Goal: Find specific page/section: Find specific page/section

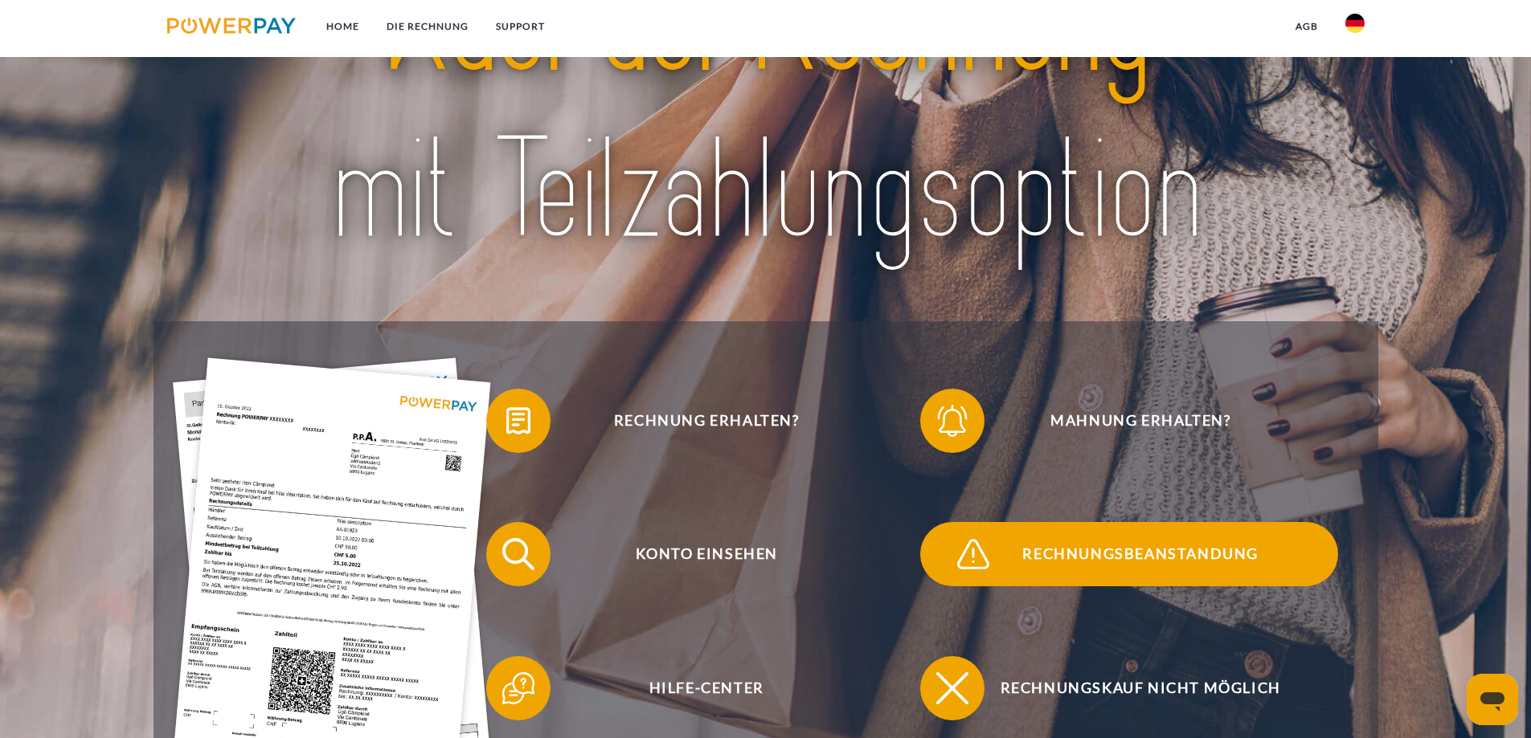
scroll to position [321, 0]
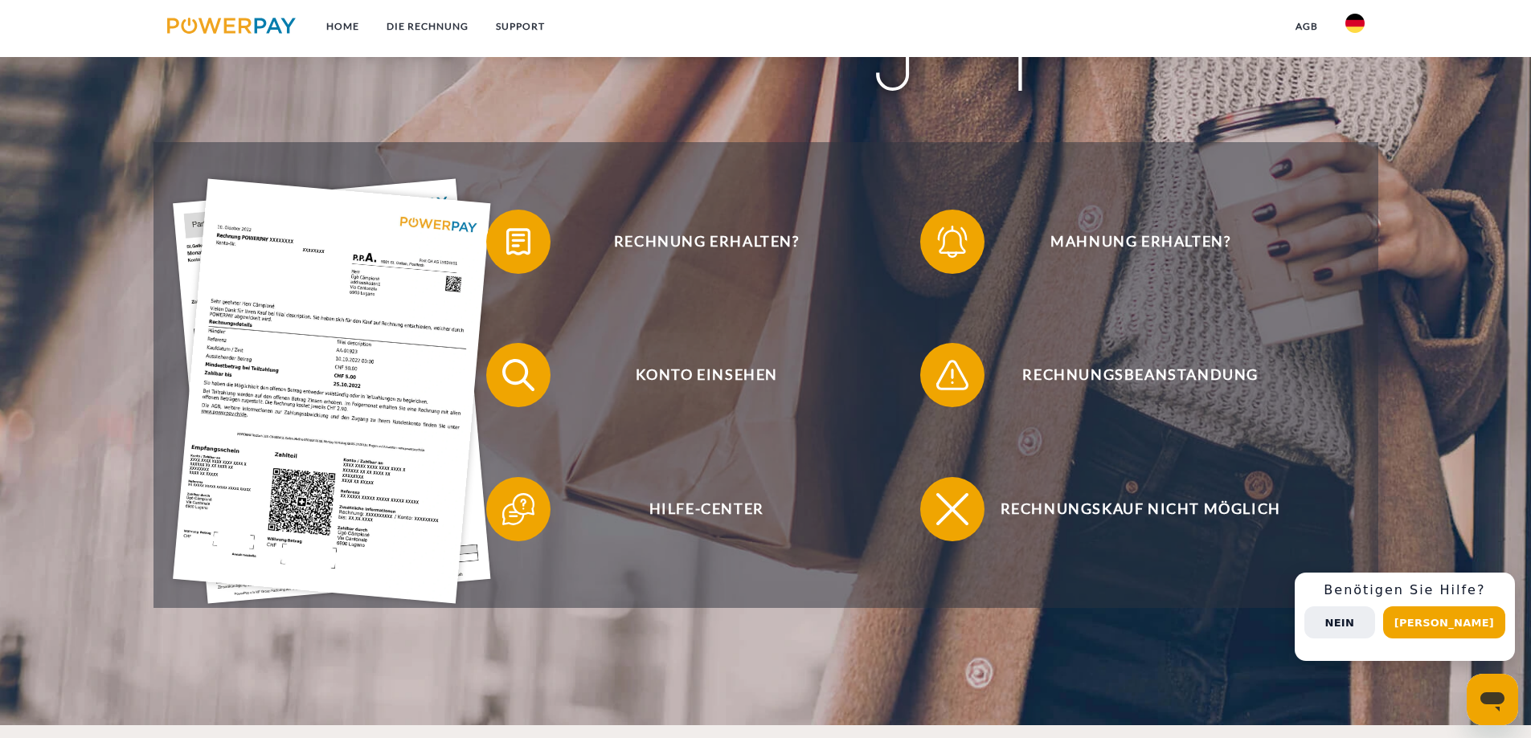
click at [1373, 623] on button "Nein" at bounding box center [1339, 623] width 71 height 32
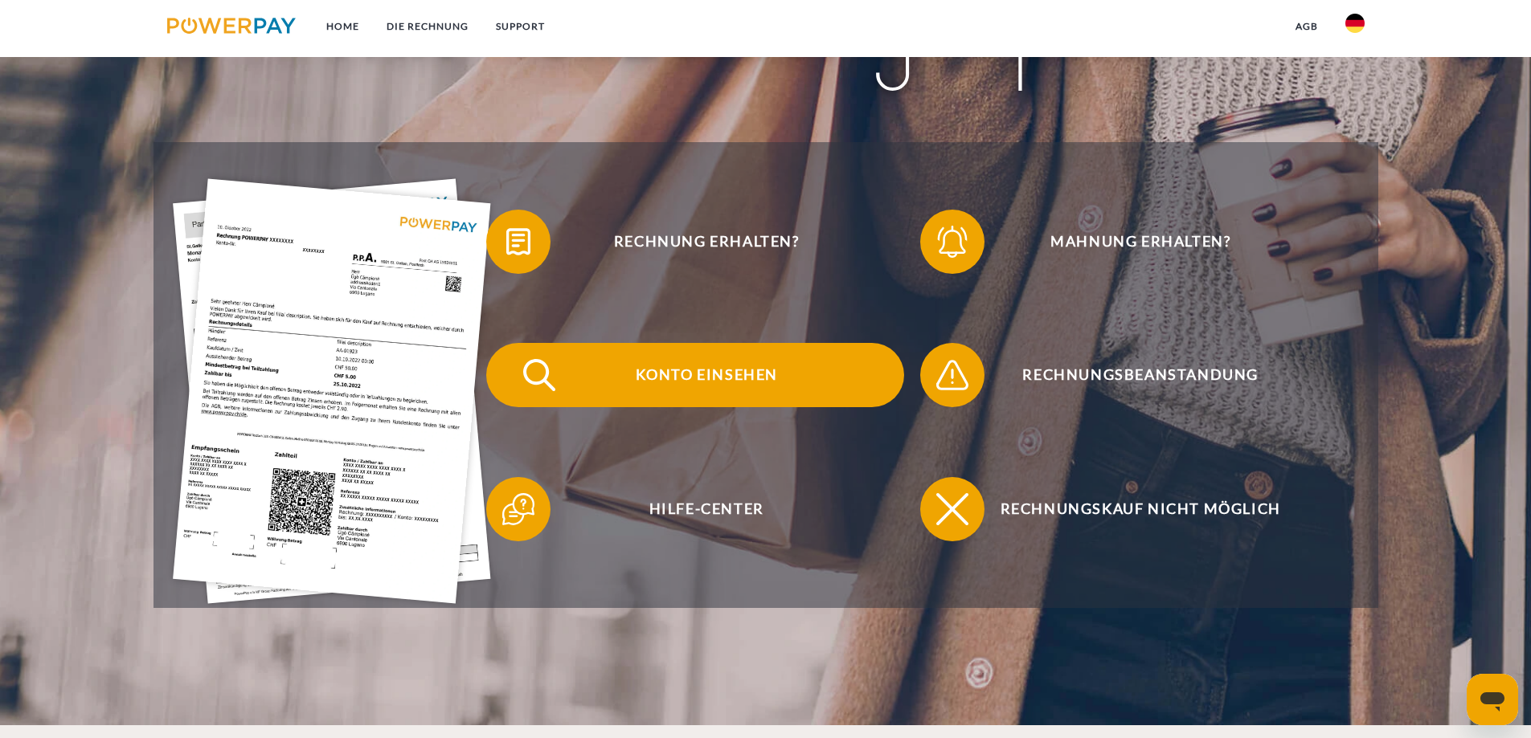
click at [627, 382] on span "Konto einsehen" at bounding box center [706, 375] width 394 height 64
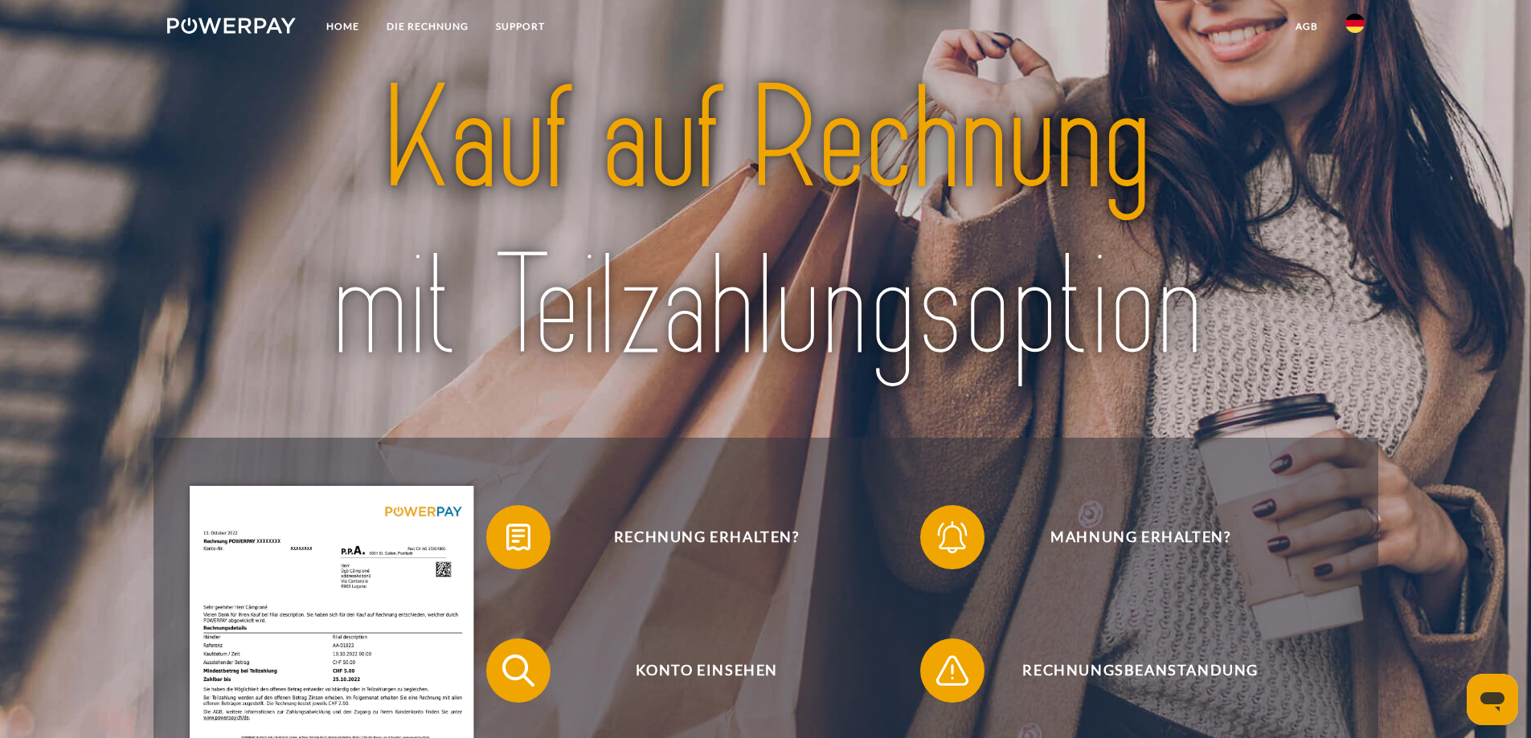
scroll to position [482, 0]
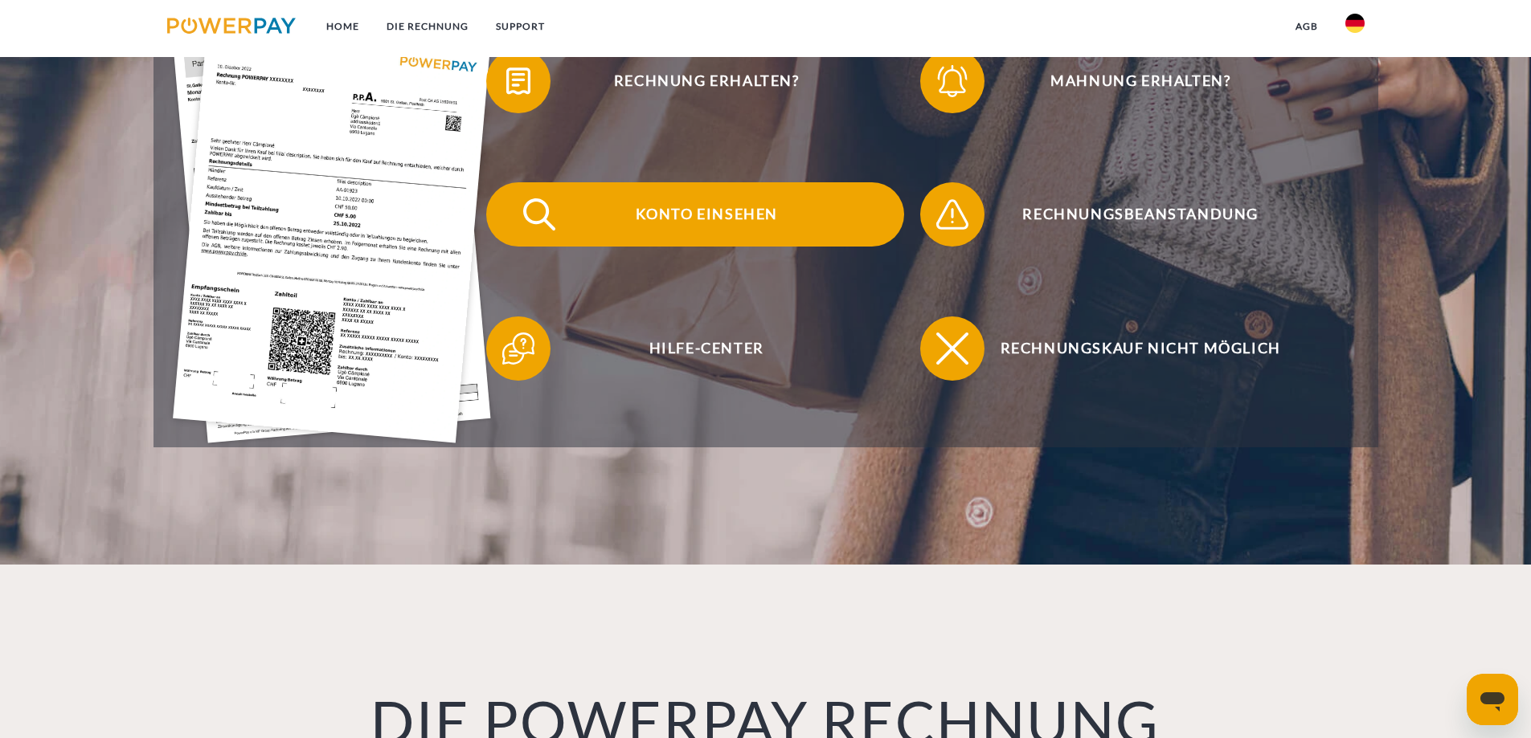
click at [701, 220] on span "Konto einsehen" at bounding box center [706, 214] width 394 height 64
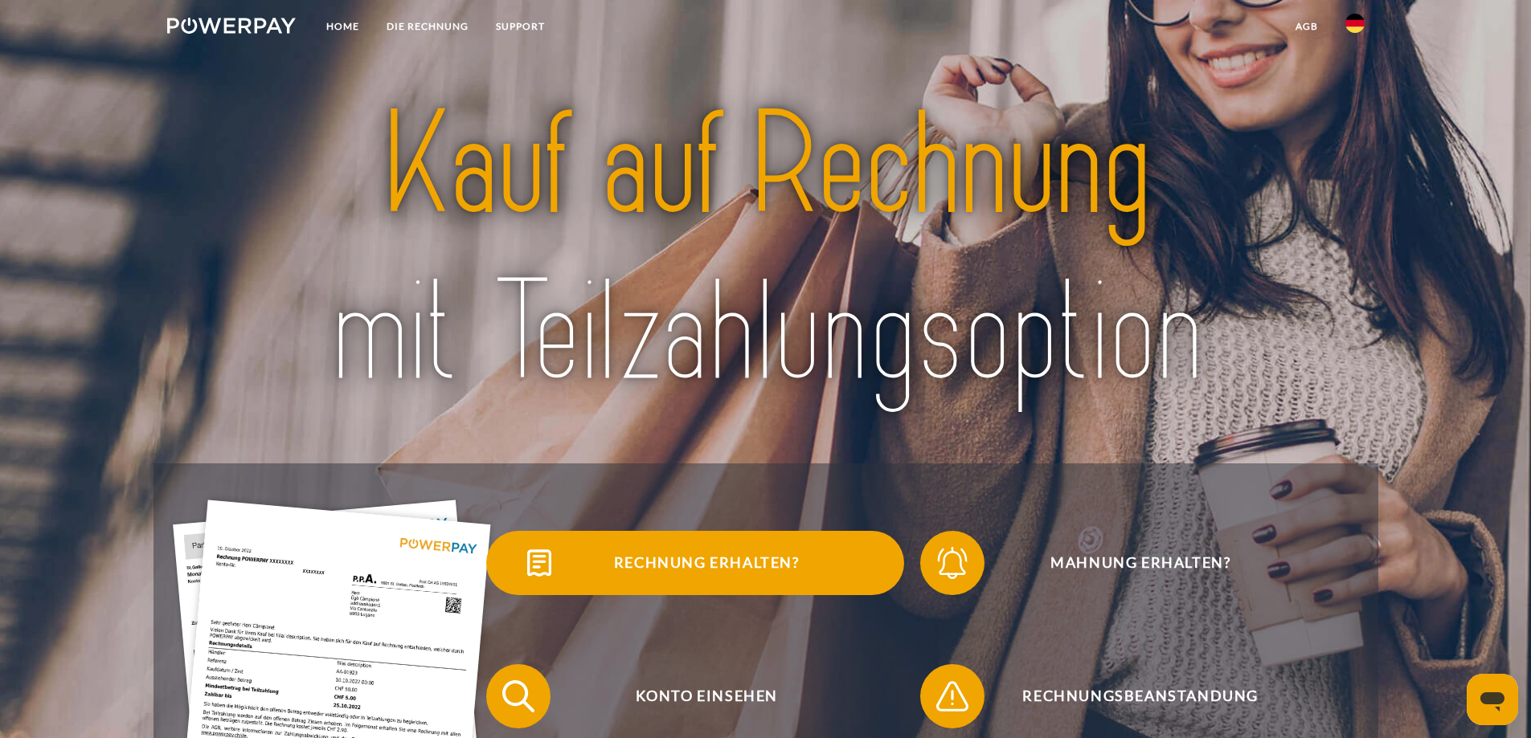
click at [753, 569] on span "Rechnung erhalten?" at bounding box center [706, 563] width 394 height 64
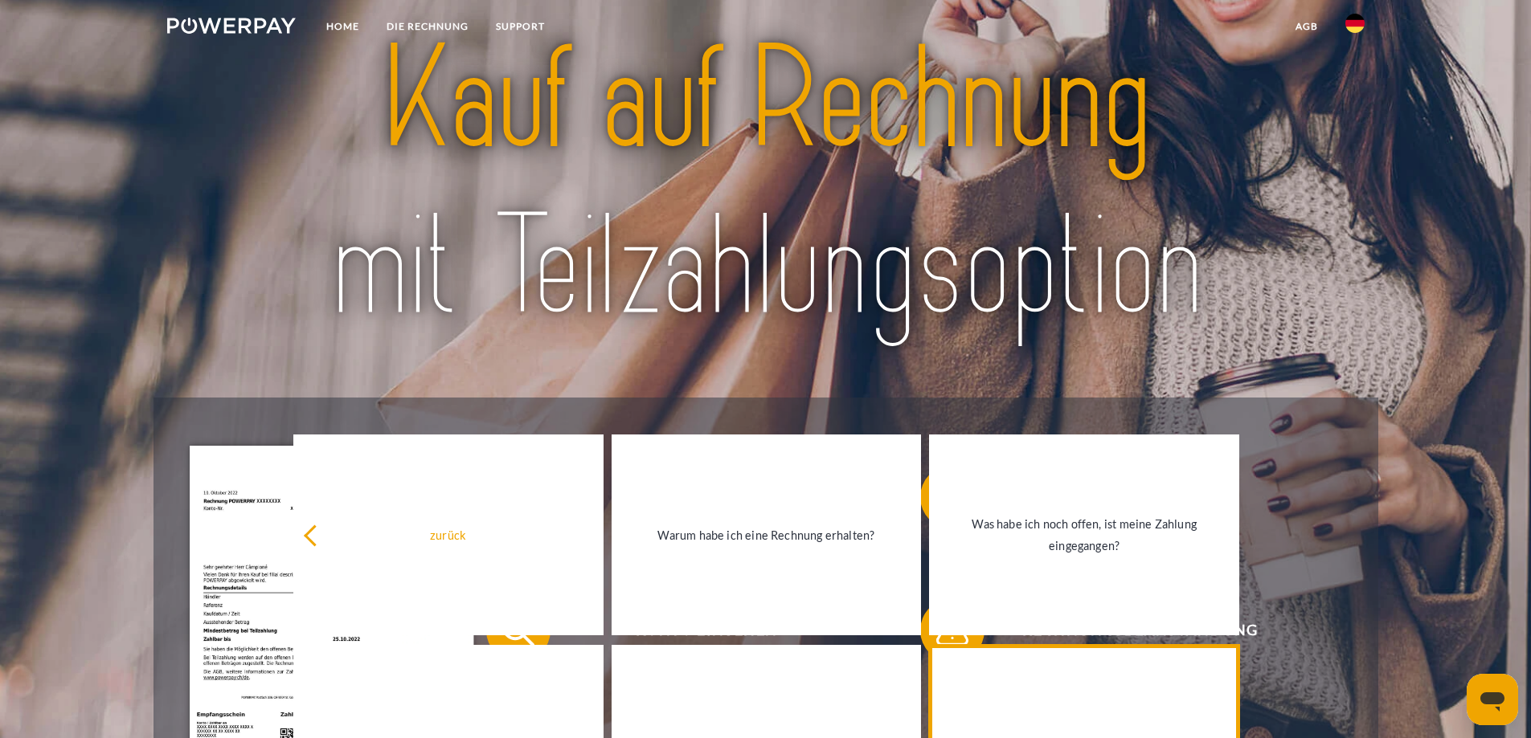
scroll to position [402, 0]
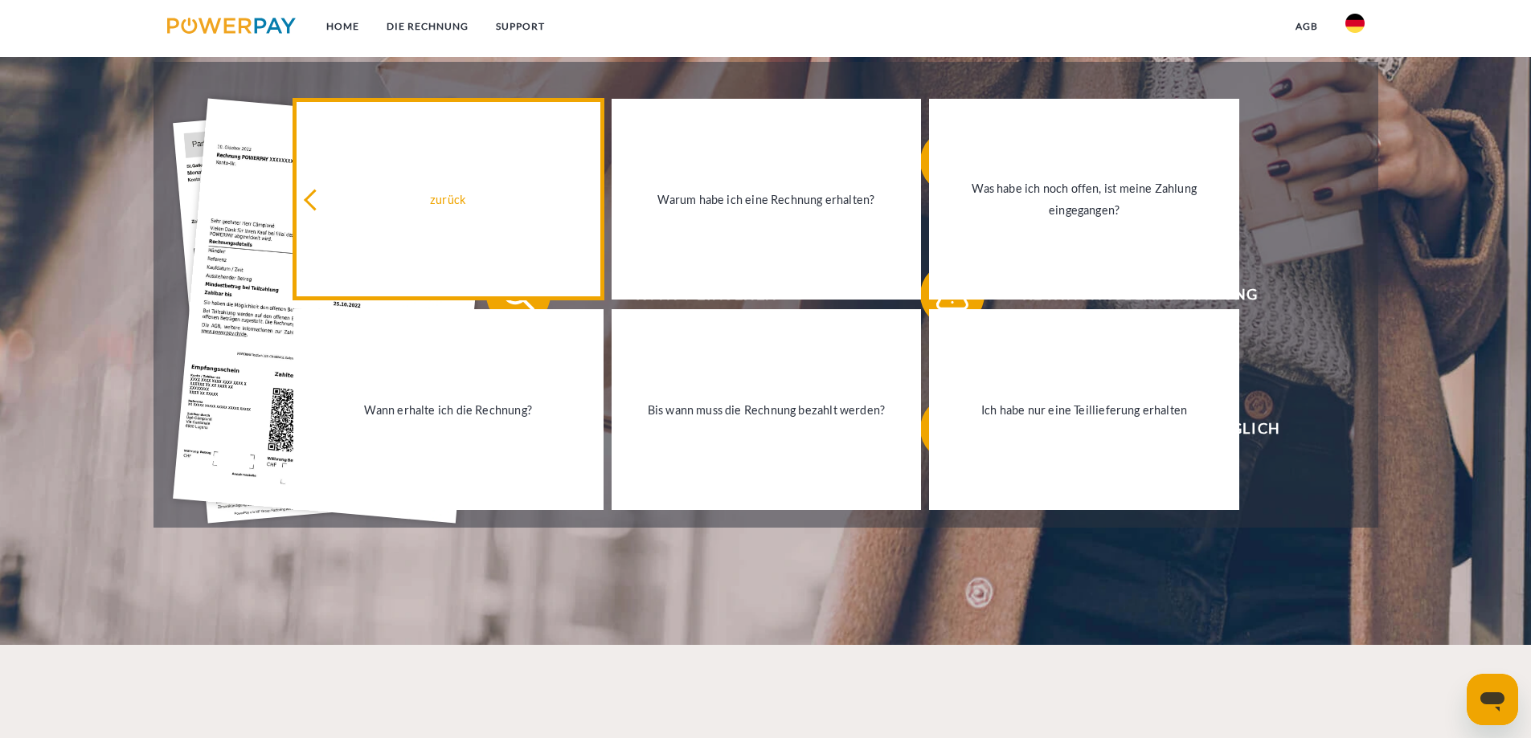
click at [309, 211] on div "zurück" at bounding box center [448, 200] width 291 height 22
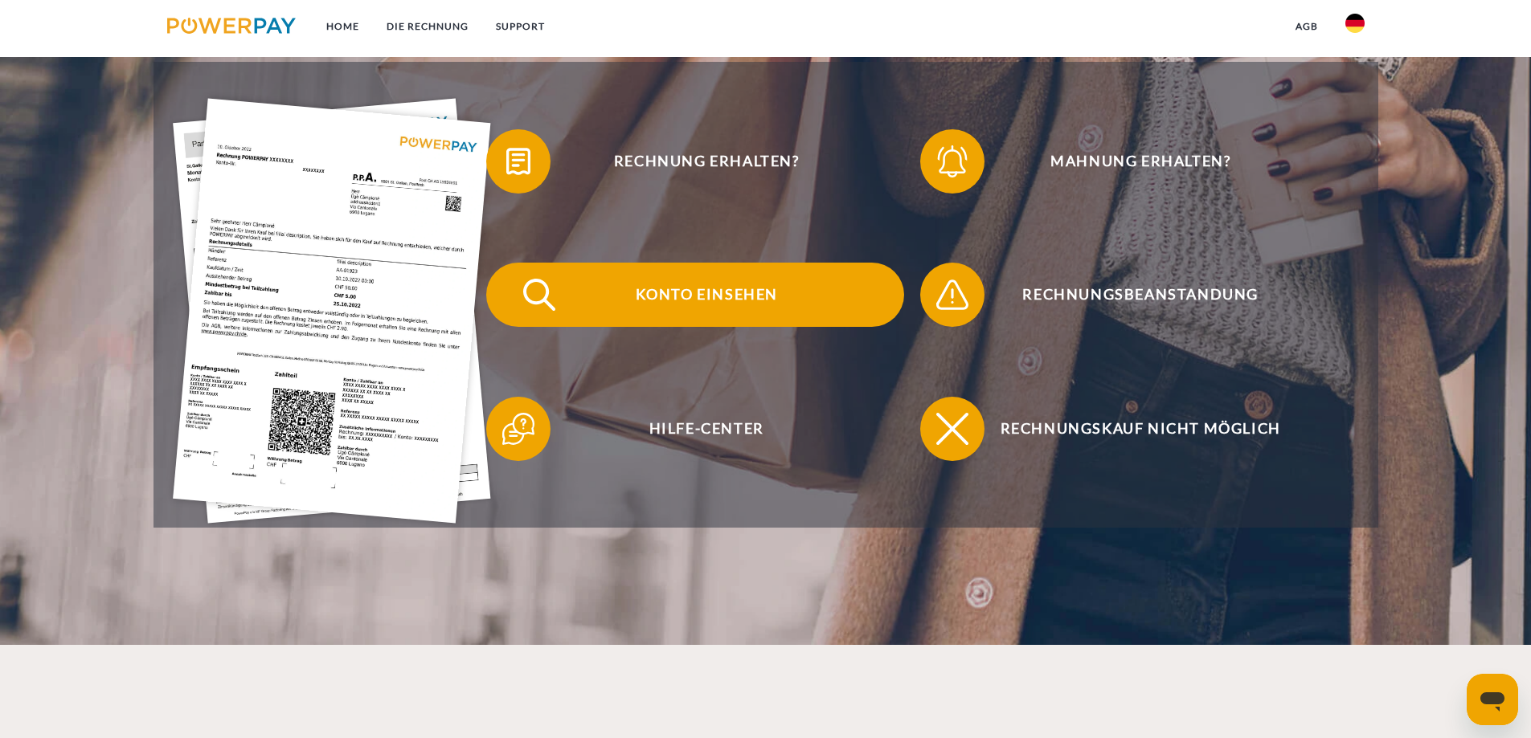
click at [705, 312] on span "Konto einsehen" at bounding box center [706, 295] width 394 height 64
